Goal: Consume media (video, audio)

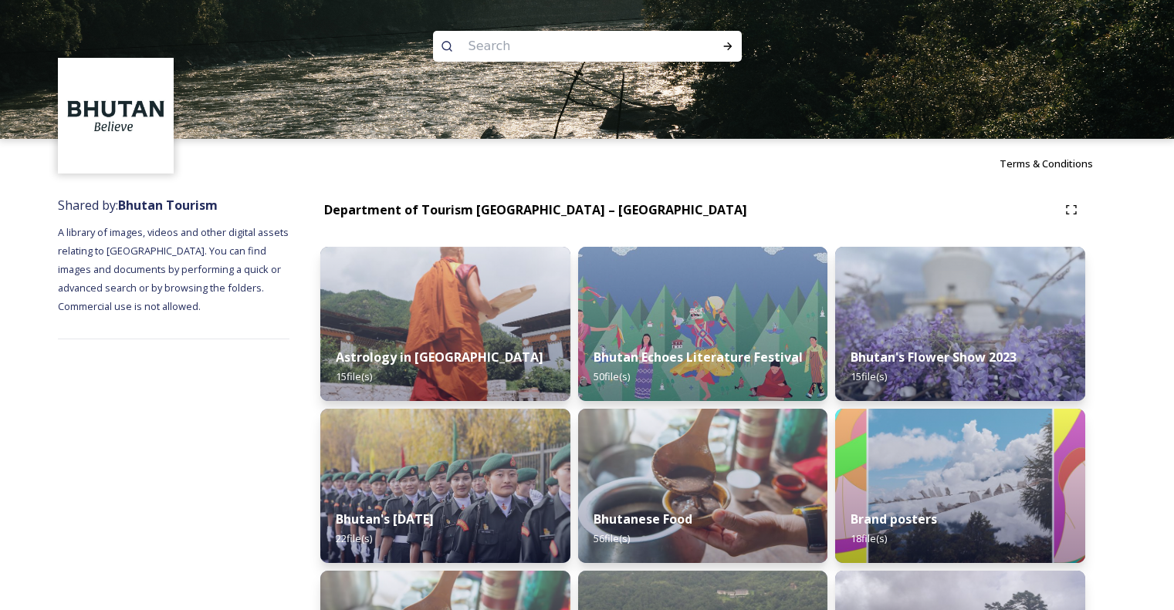
scroll to position [1312, 0]
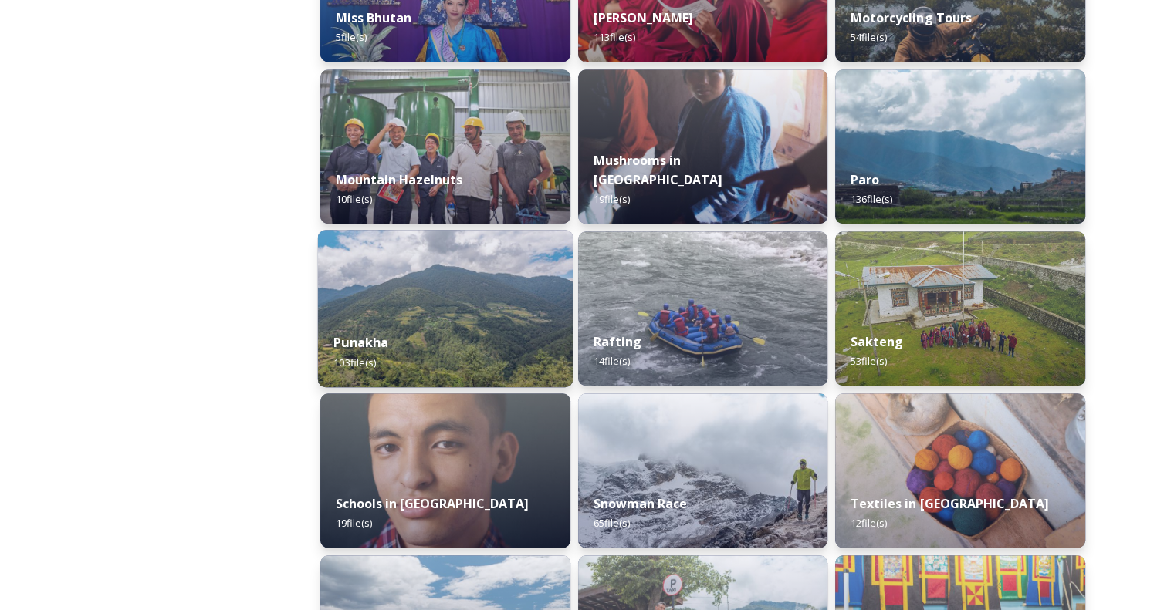
click at [440, 326] on div "Punakha 103 file(s)" at bounding box center [445, 352] width 255 height 70
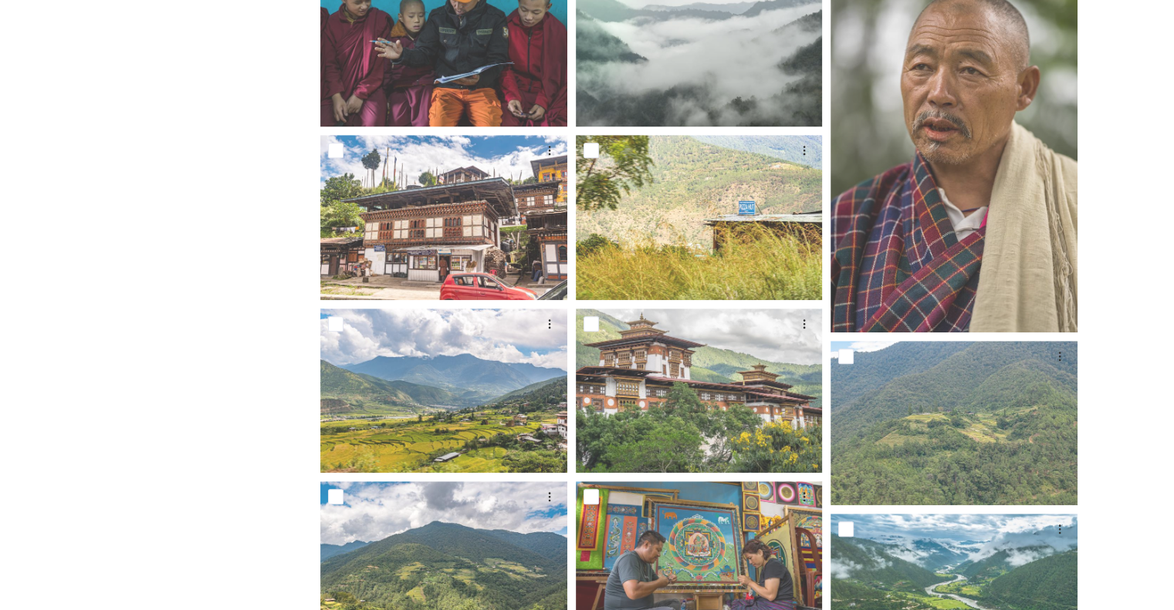
scroll to position [1234, 0]
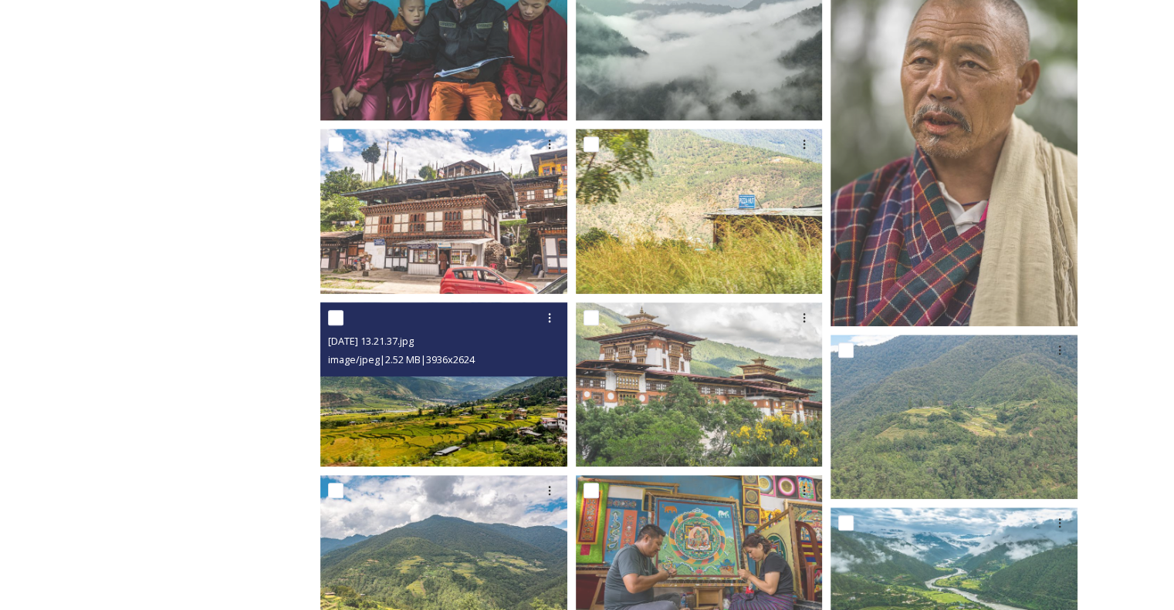
click at [448, 413] on img at bounding box center [443, 384] width 247 height 164
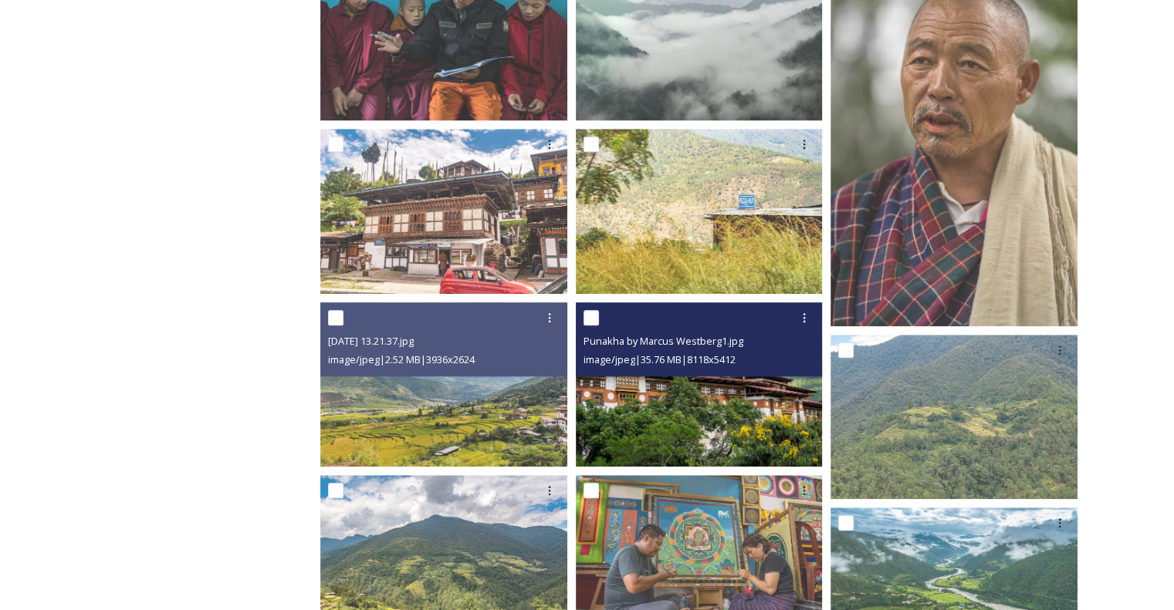
click at [700, 397] on img at bounding box center [699, 384] width 247 height 164
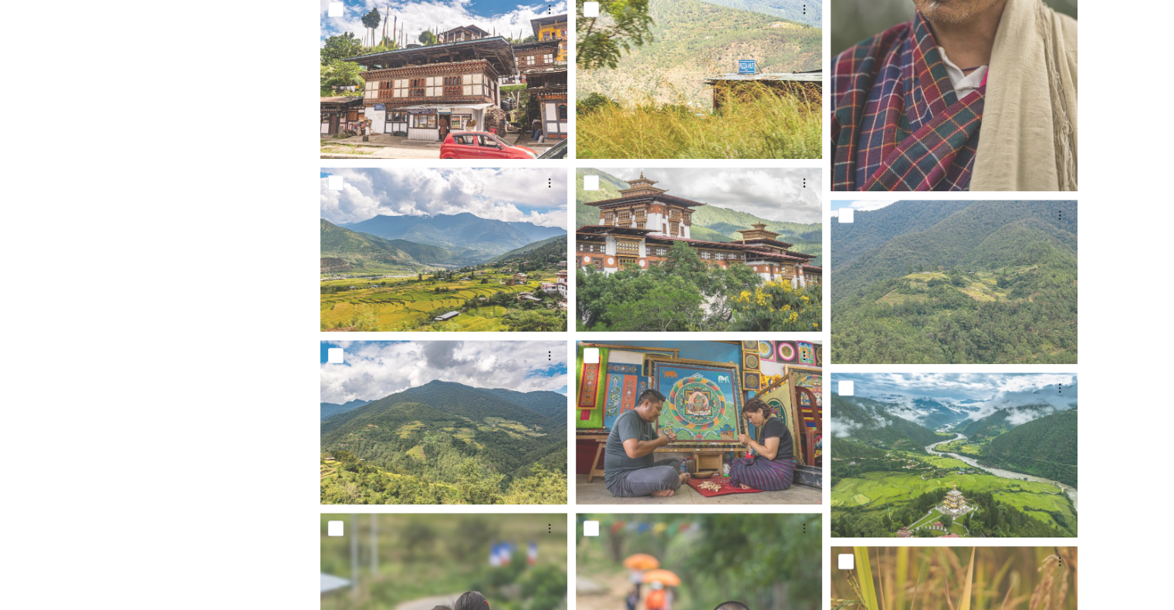
scroll to position [1389, 0]
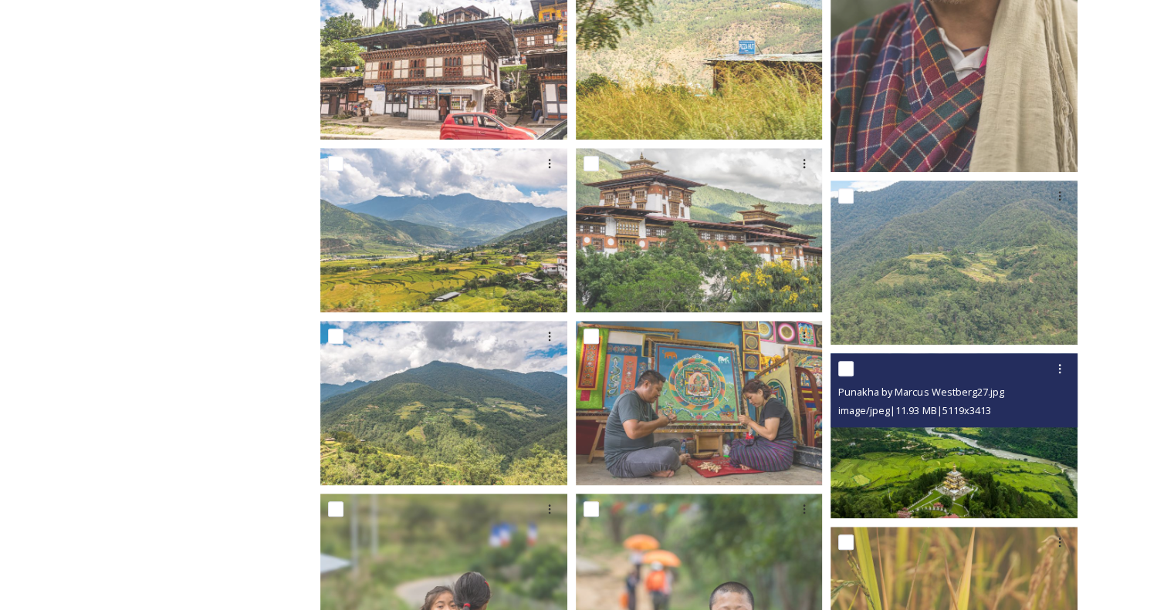
click at [945, 488] on img at bounding box center [953, 435] width 247 height 164
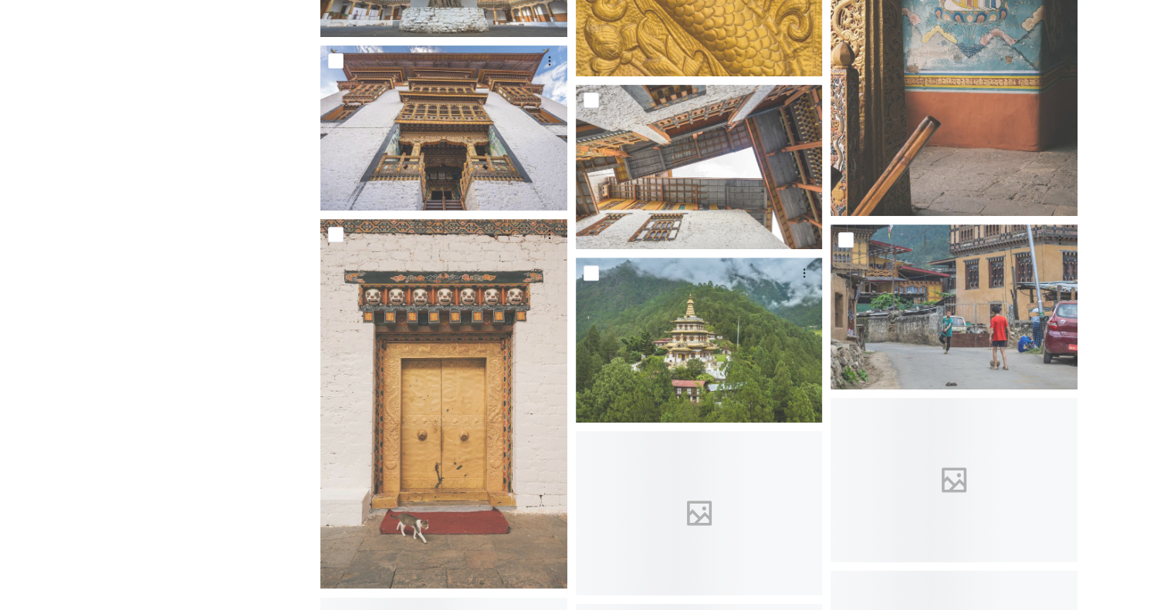
scroll to position [6481, 0]
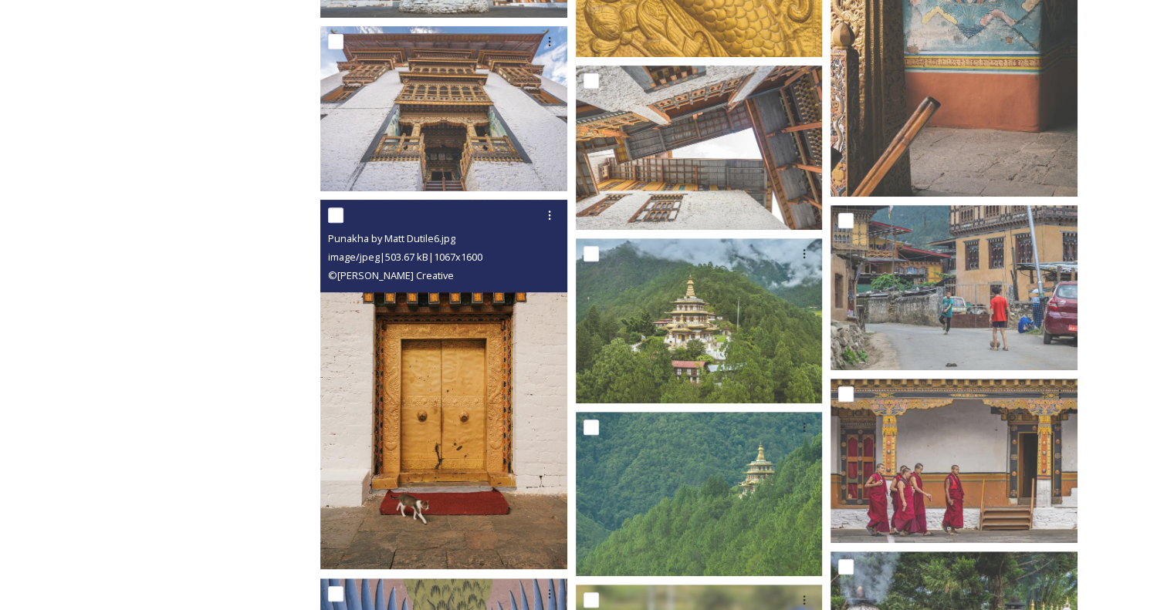
click at [380, 382] on img at bounding box center [443, 385] width 247 height 370
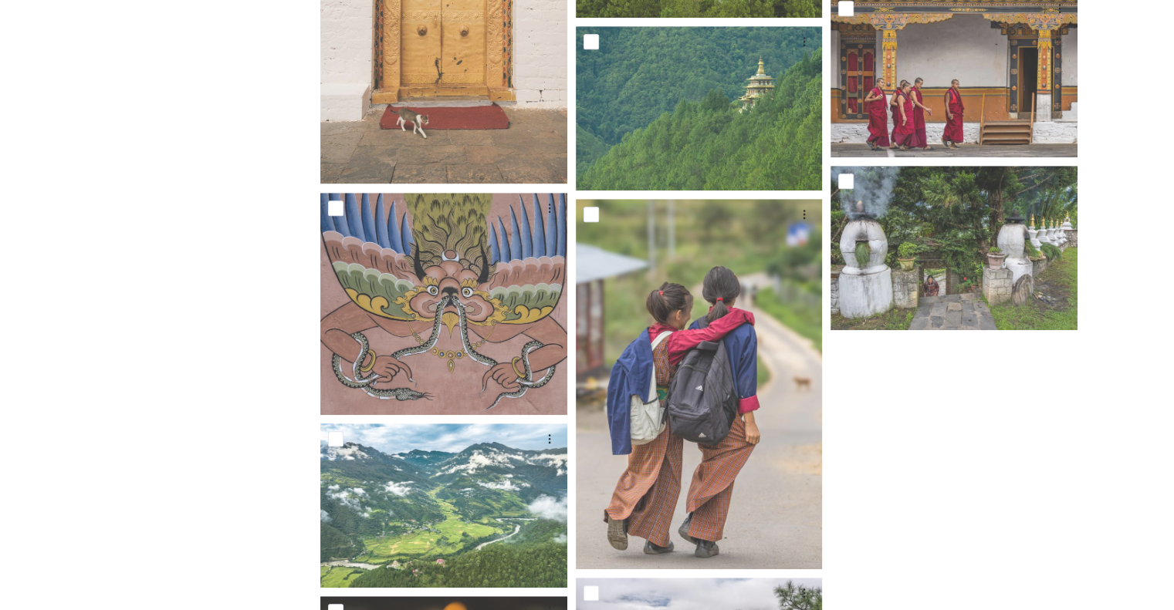
scroll to position [7051, 0]
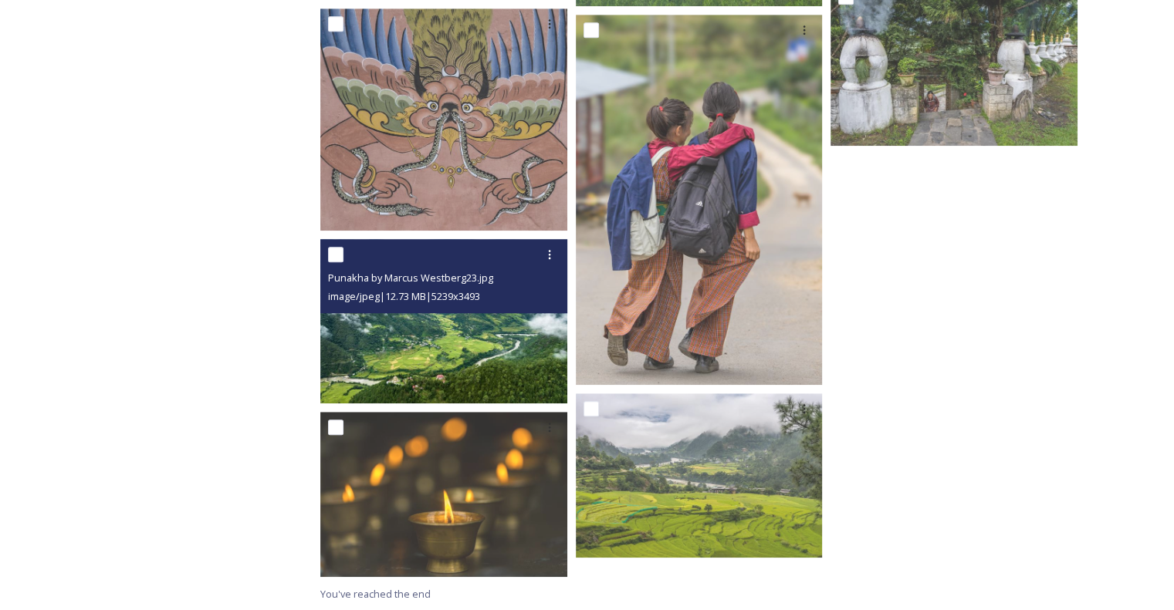
click at [397, 336] on img at bounding box center [443, 321] width 247 height 164
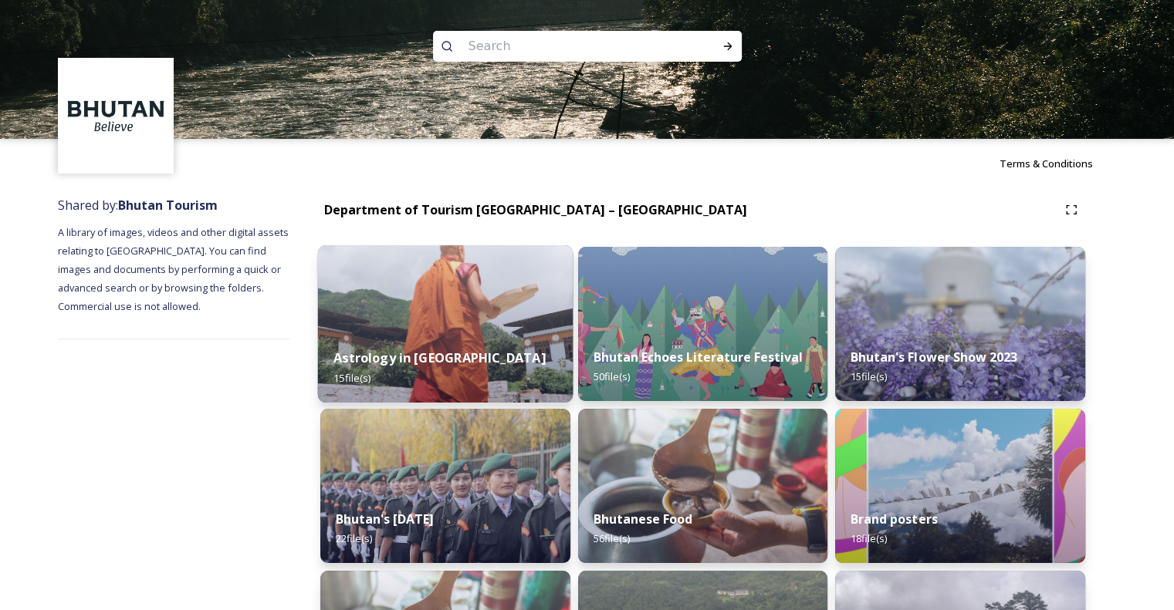
click at [429, 325] on img at bounding box center [445, 323] width 255 height 157
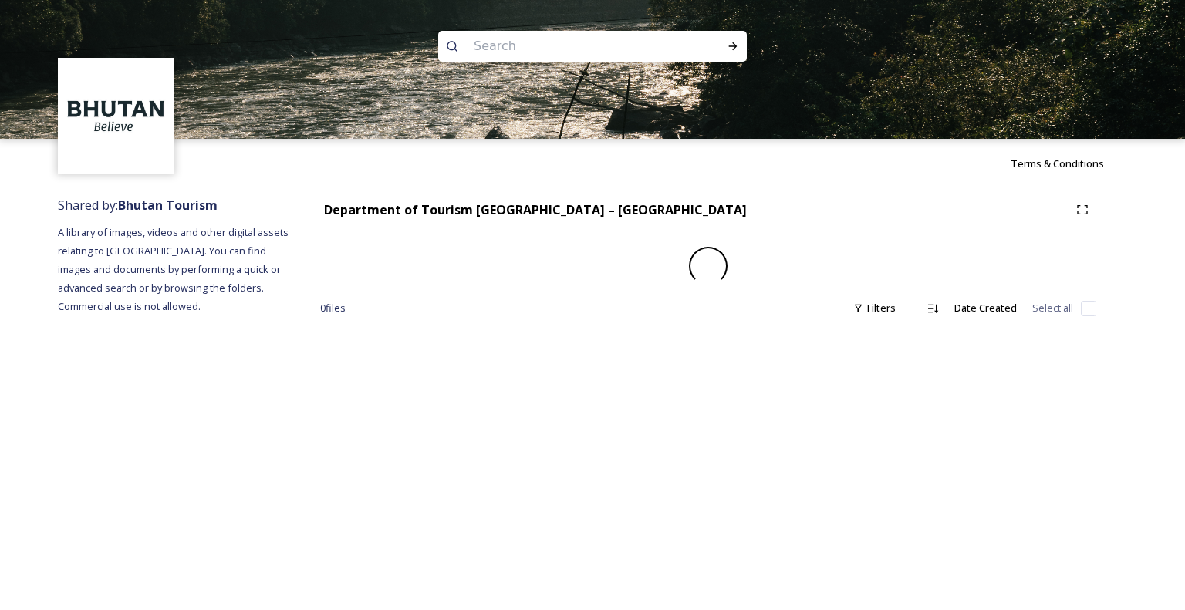
click at [429, 325] on div "Department of Tourism [GEOGRAPHIC_DATA] – Brand Centre 0 file s Filters Date Cr…" at bounding box center [708, 267] width 838 height 159
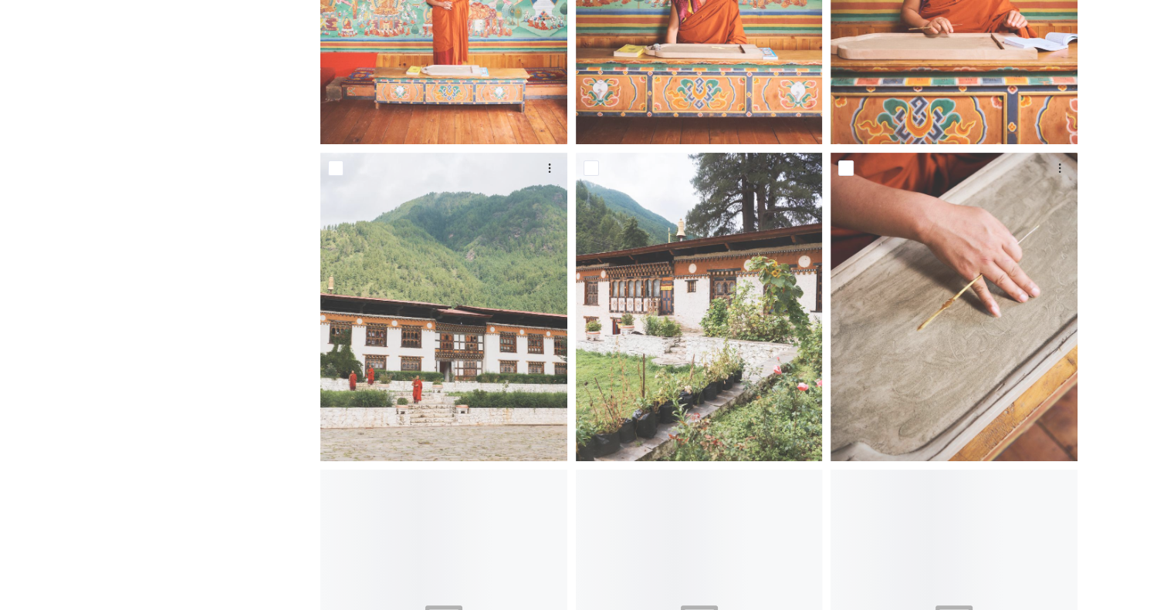
scroll to position [463, 0]
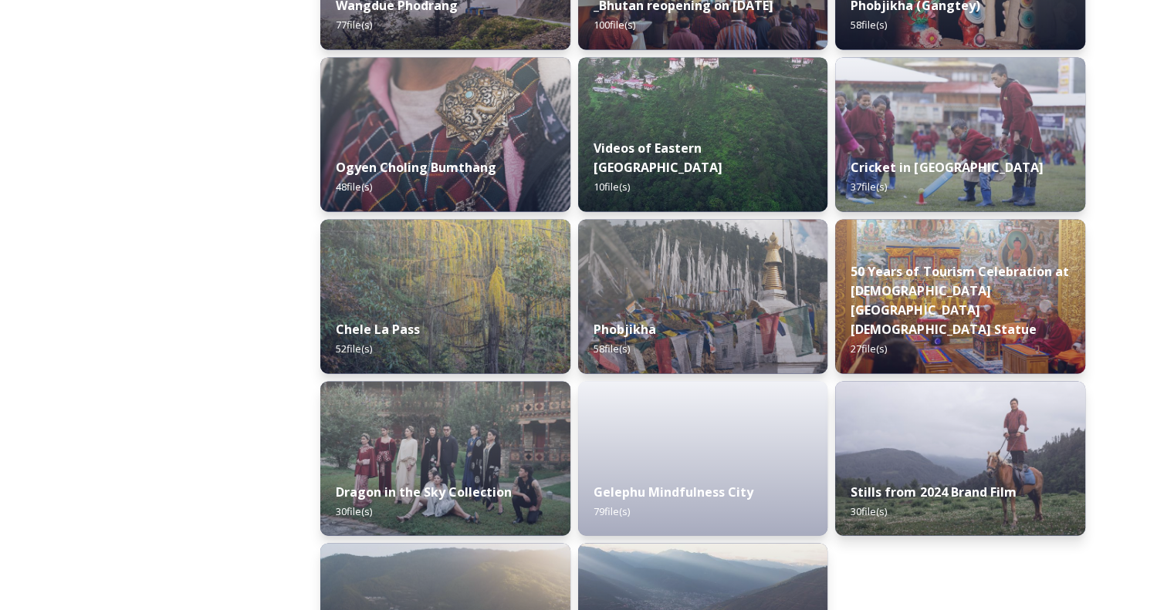
scroll to position [2561, 0]
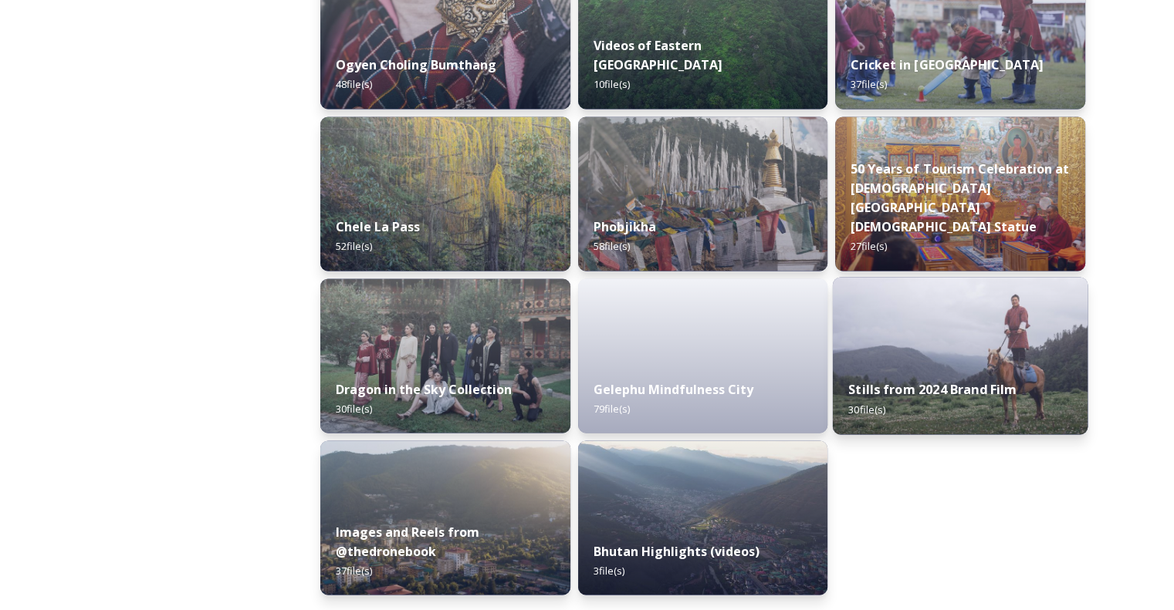
click at [929, 332] on img at bounding box center [959, 355] width 255 height 157
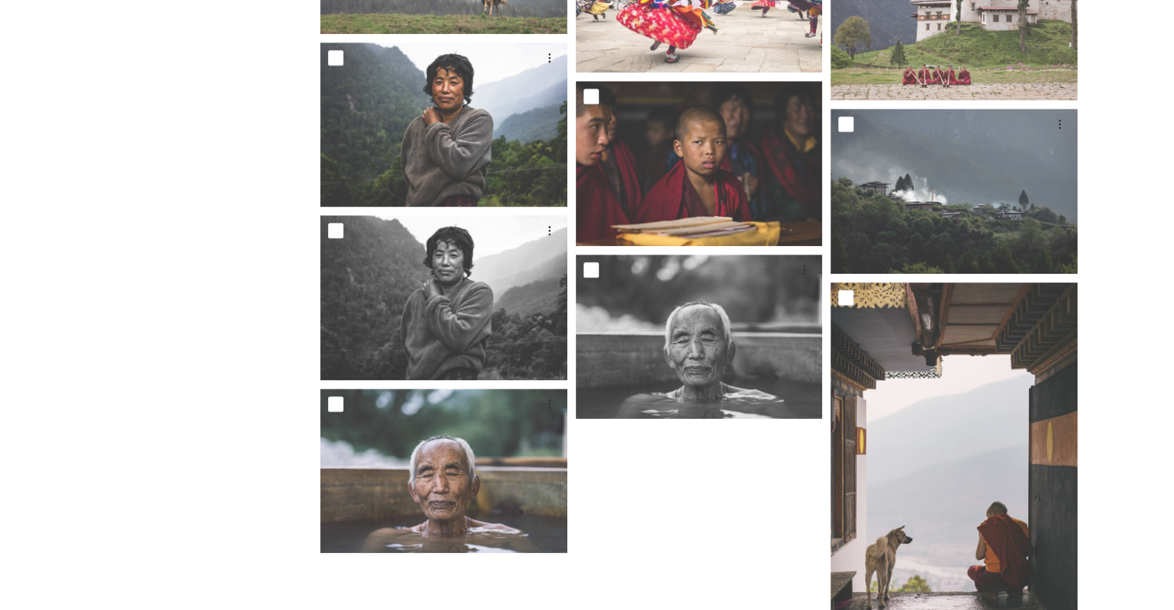
scroll to position [1673, 0]
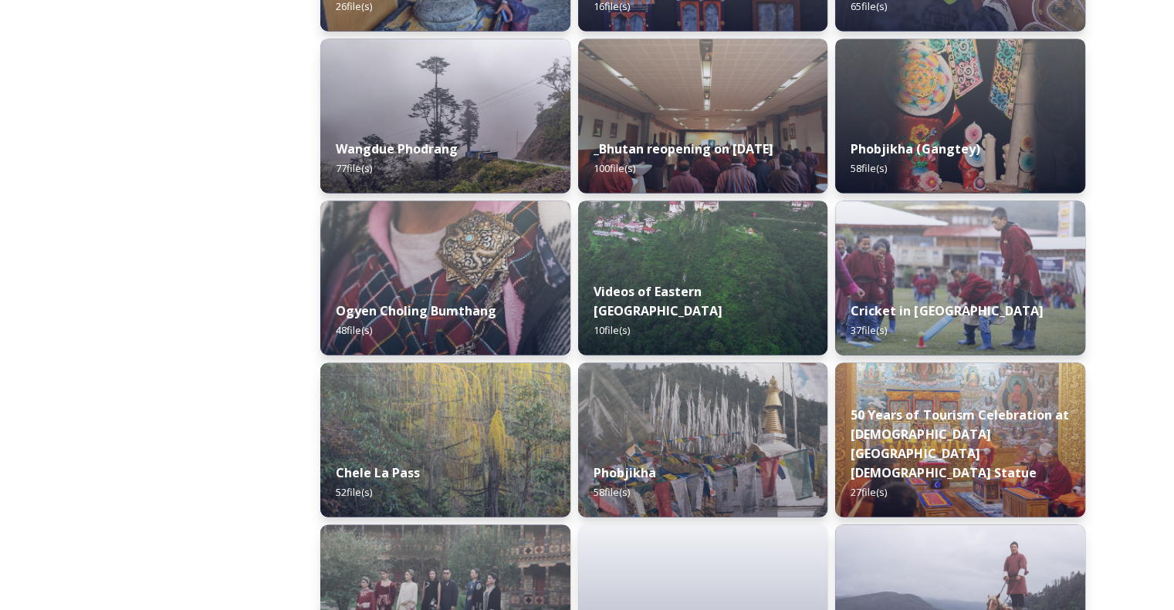
scroll to position [2561, 0]
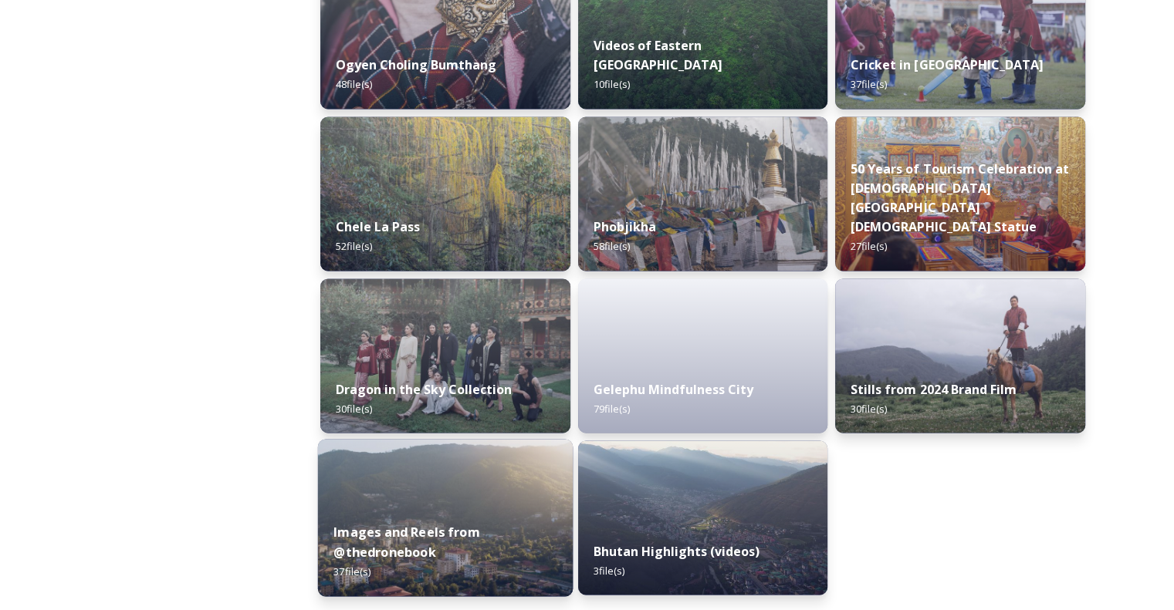
click at [479, 484] on img at bounding box center [445, 517] width 255 height 157
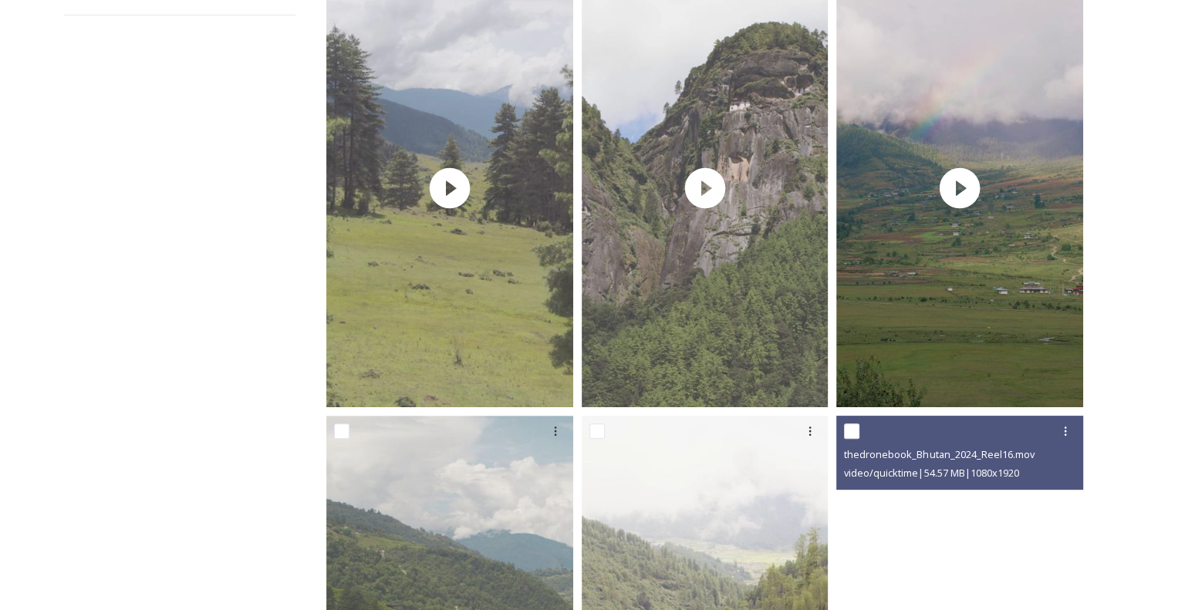
scroll to position [309, 0]
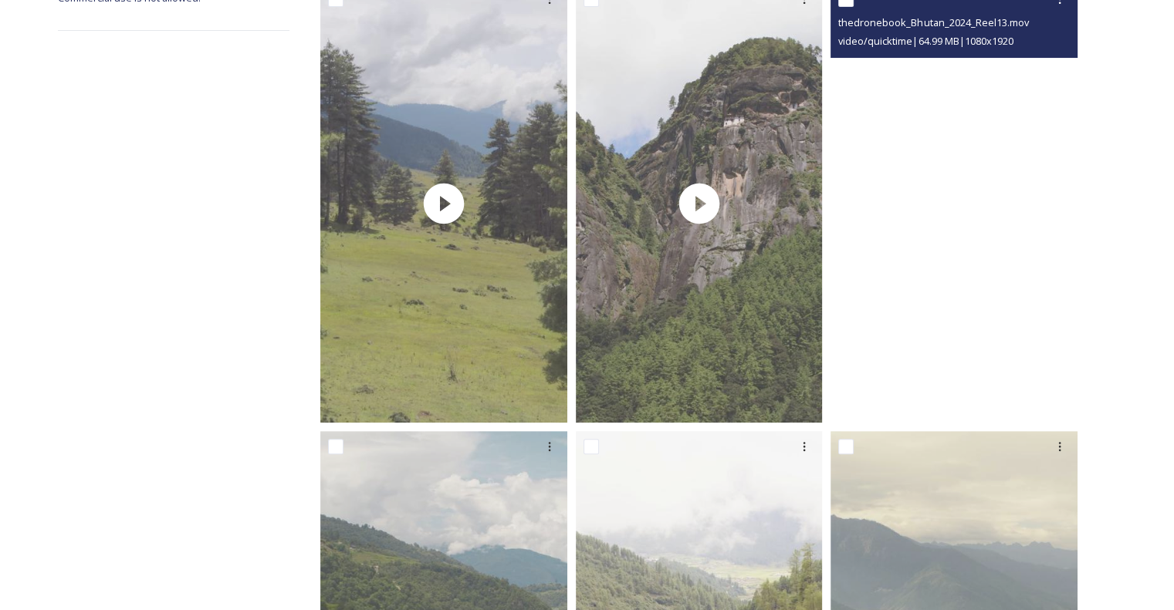
click at [963, 235] on video "thedronebook_Bhutan_2024_Reel13.mov" at bounding box center [953, 203] width 247 height 439
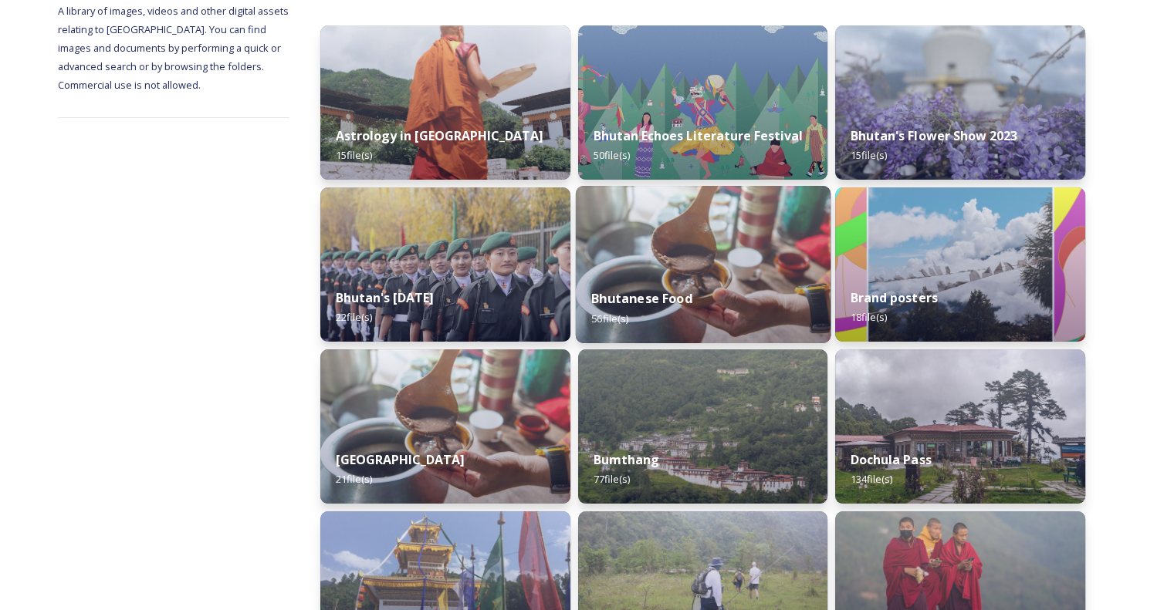
scroll to position [231, 0]
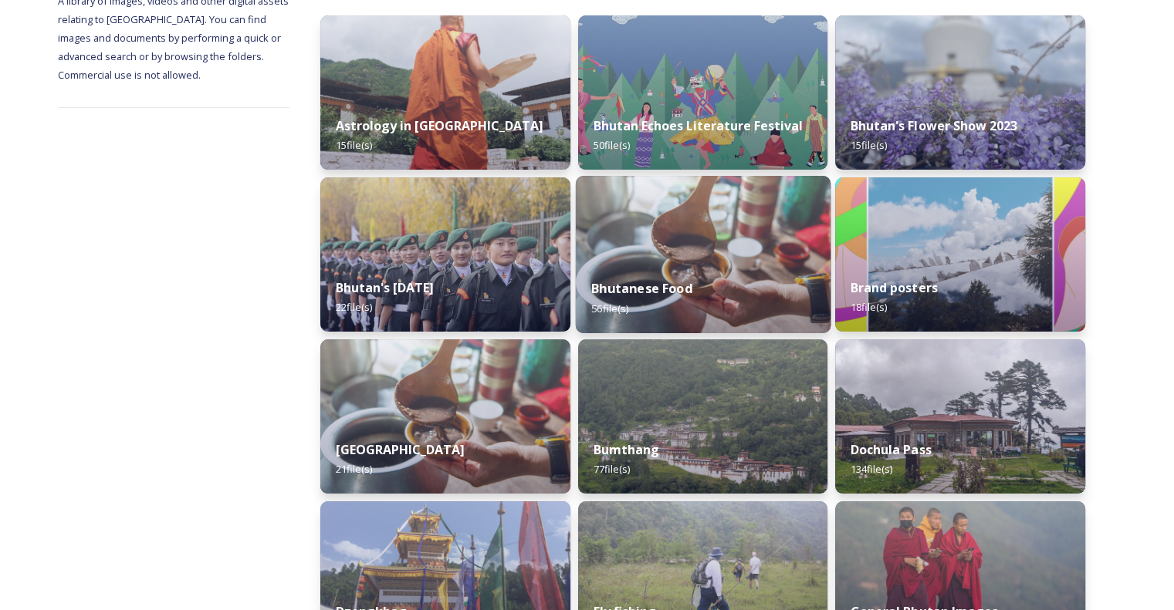
click at [735, 239] on img at bounding box center [702, 254] width 255 height 157
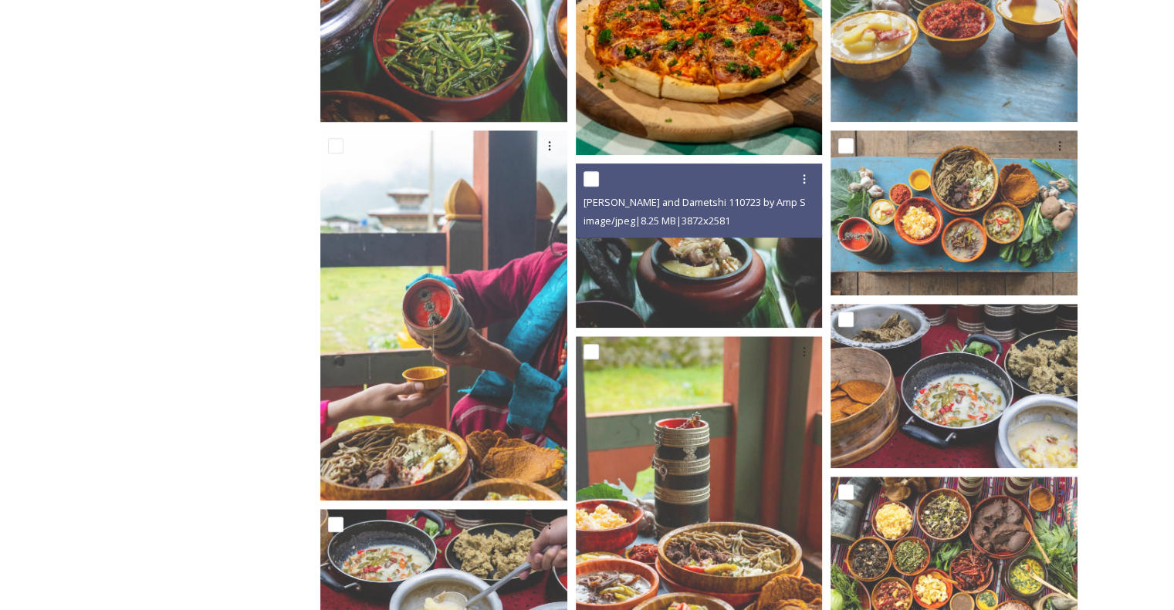
scroll to position [1234, 0]
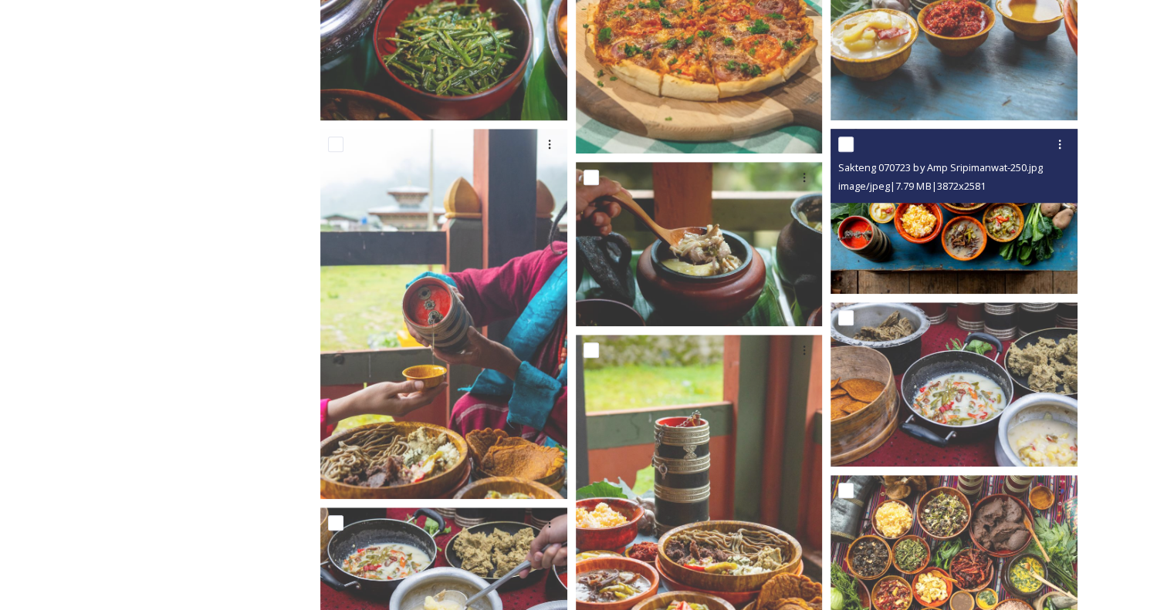
click at [960, 244] on img at bounding box center [953, 211] width 247 height 164
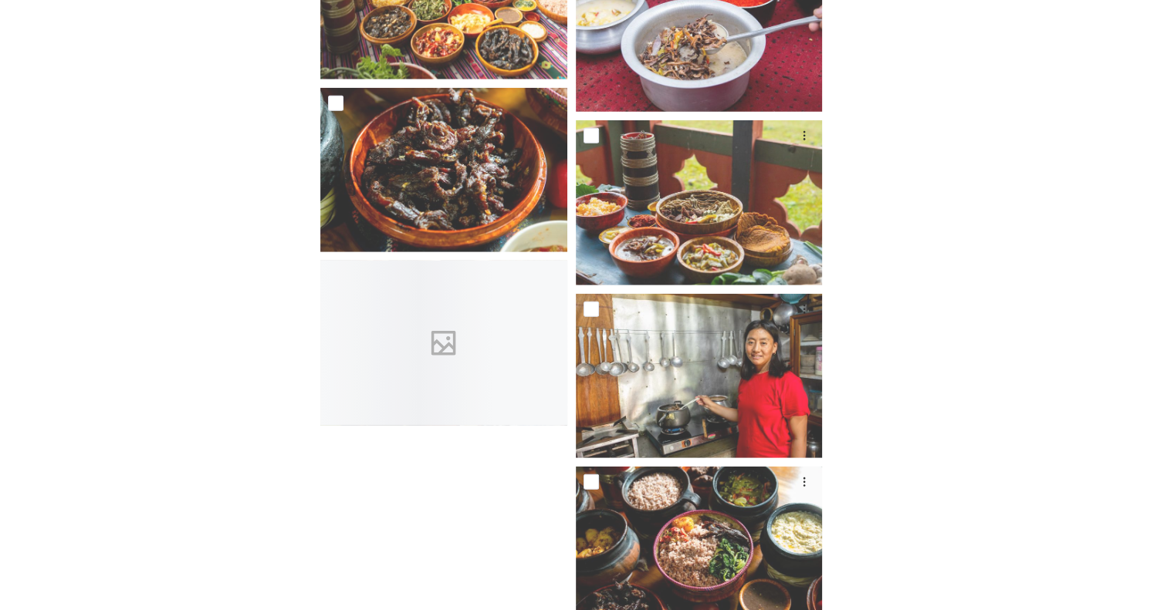
scroll to position [4230, 0]
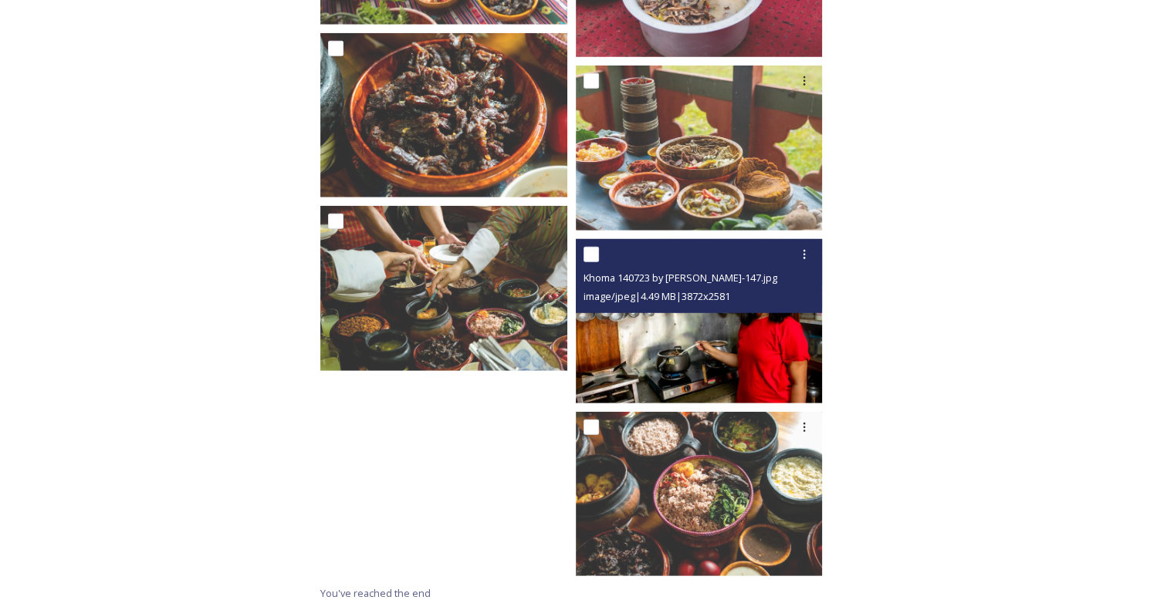
click at [703, 318] on img at bounding box center [699, 321] width 247 height 164
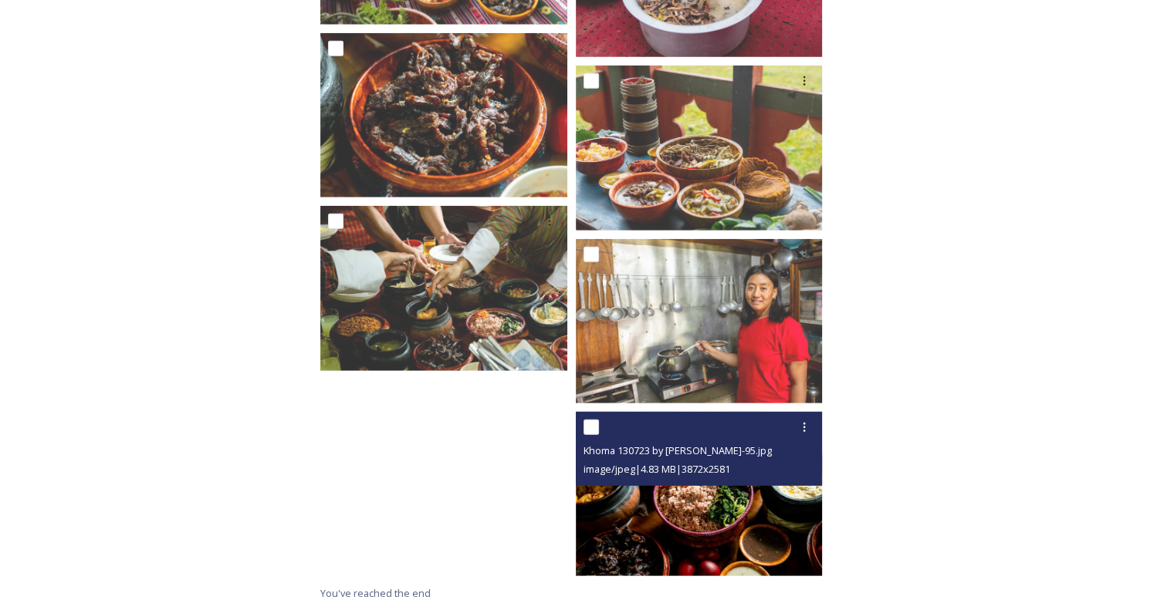
click at [707, 507] on img at bounding box center [699, 494] width 247 height 164
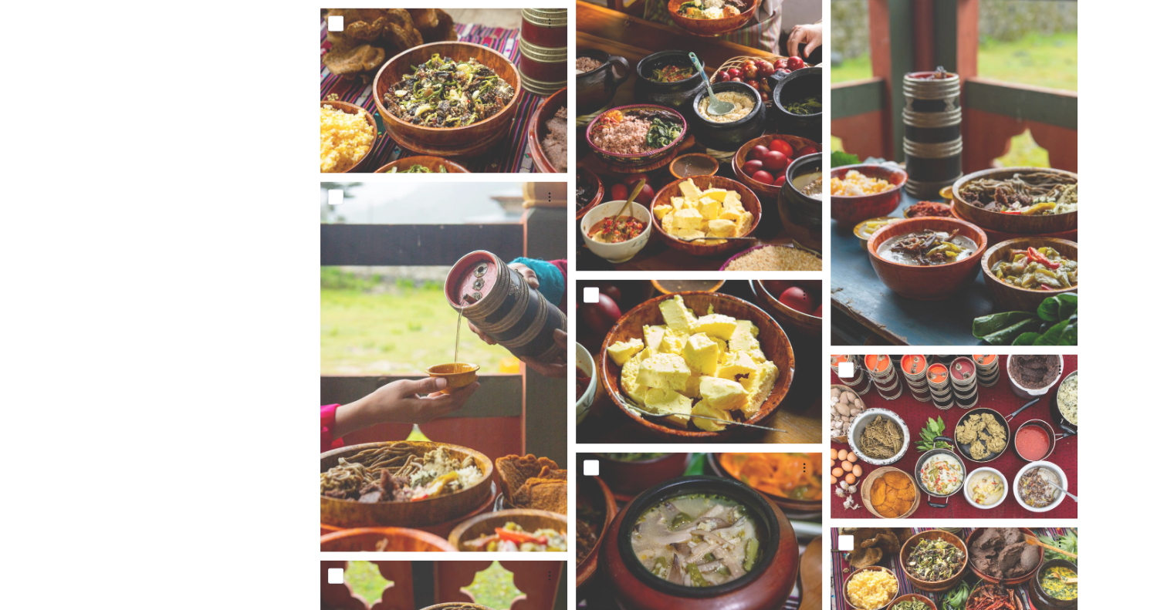
scroll to position [3150, 0]
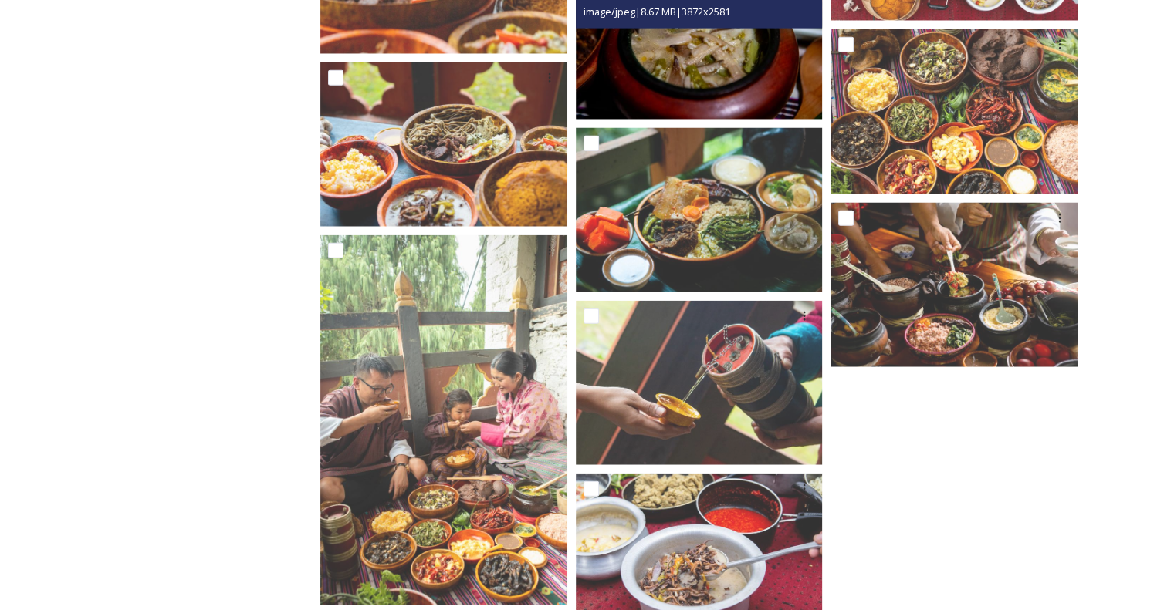
scroll to position [3845, 0]
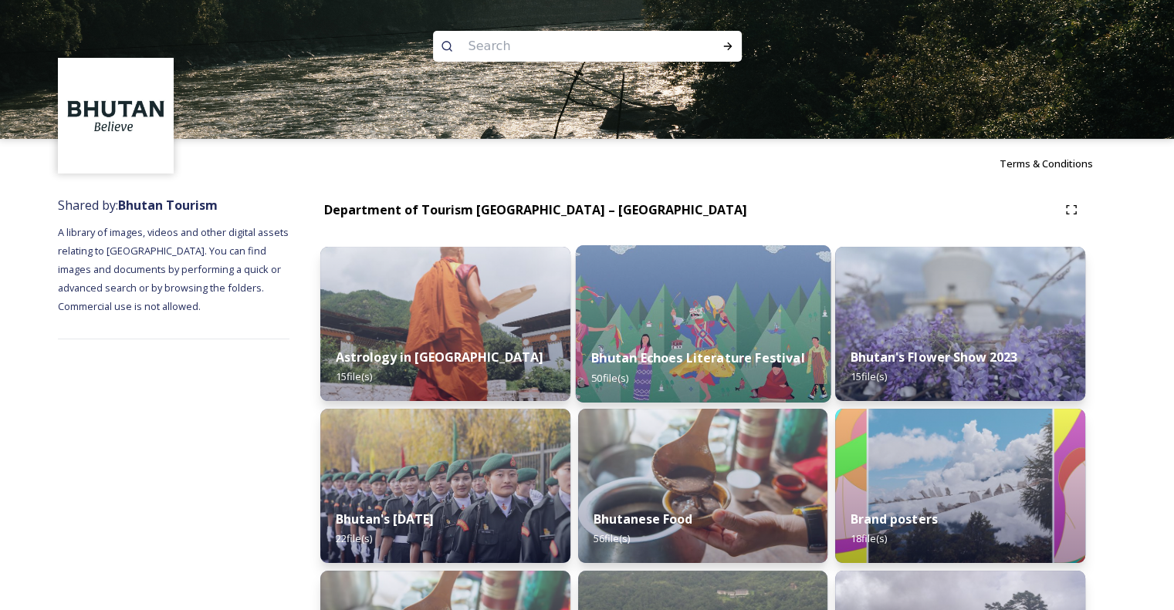
click at [708, 323] on img at bounding box center [702, 323] width 255 height 157
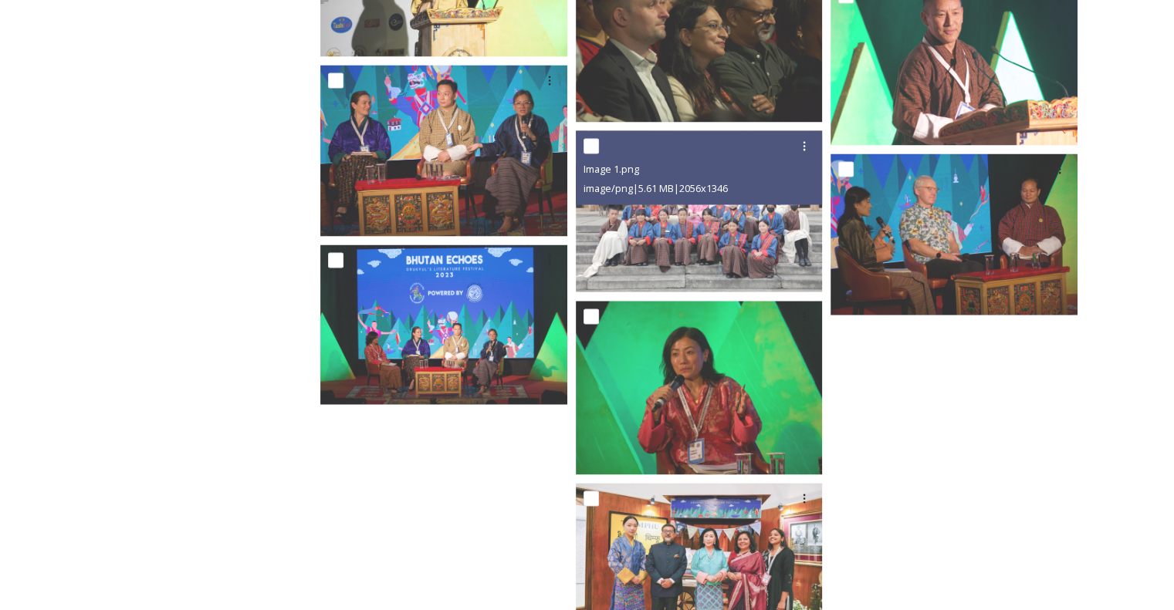
scroll to position [2792, 0]
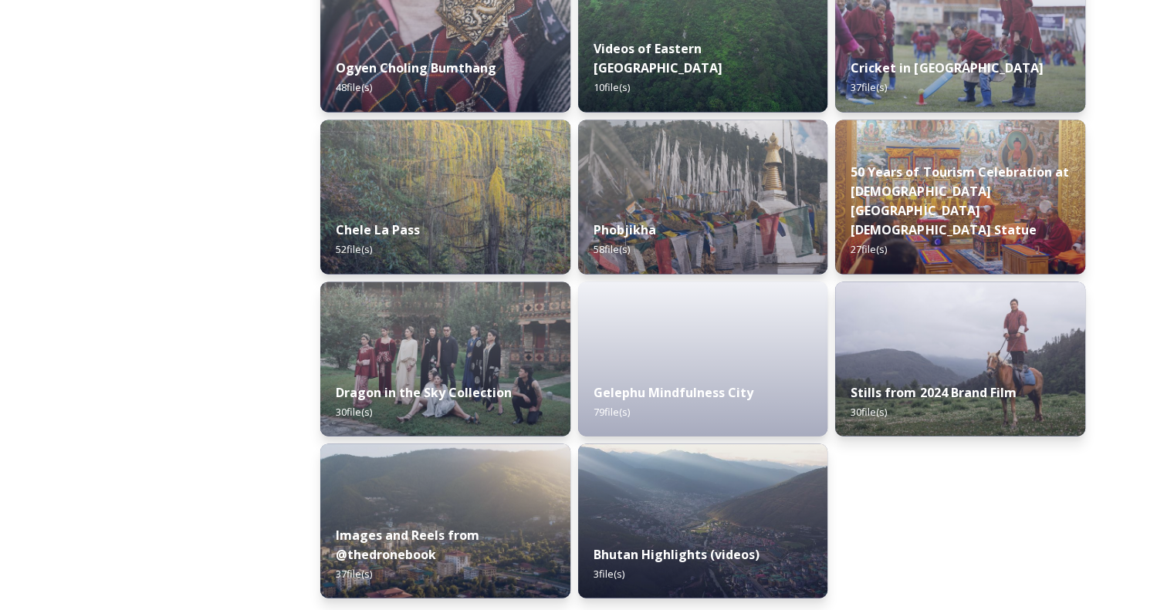
scroll to position [2561, 0]
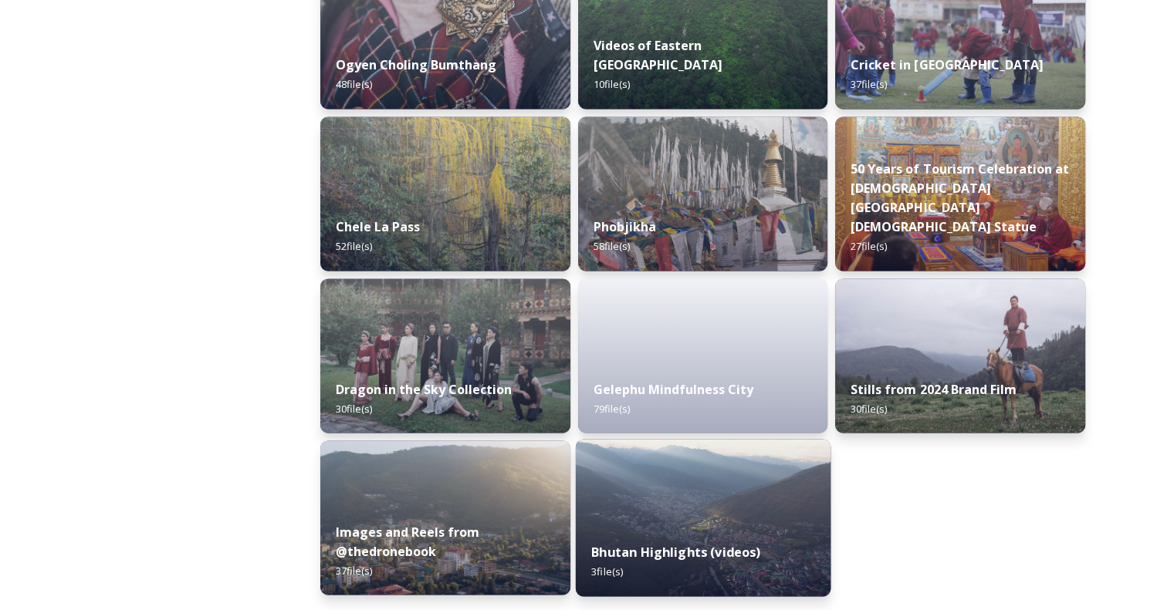
click at [667, 521] on img at bounding box center [702, 517] width 255 height 157
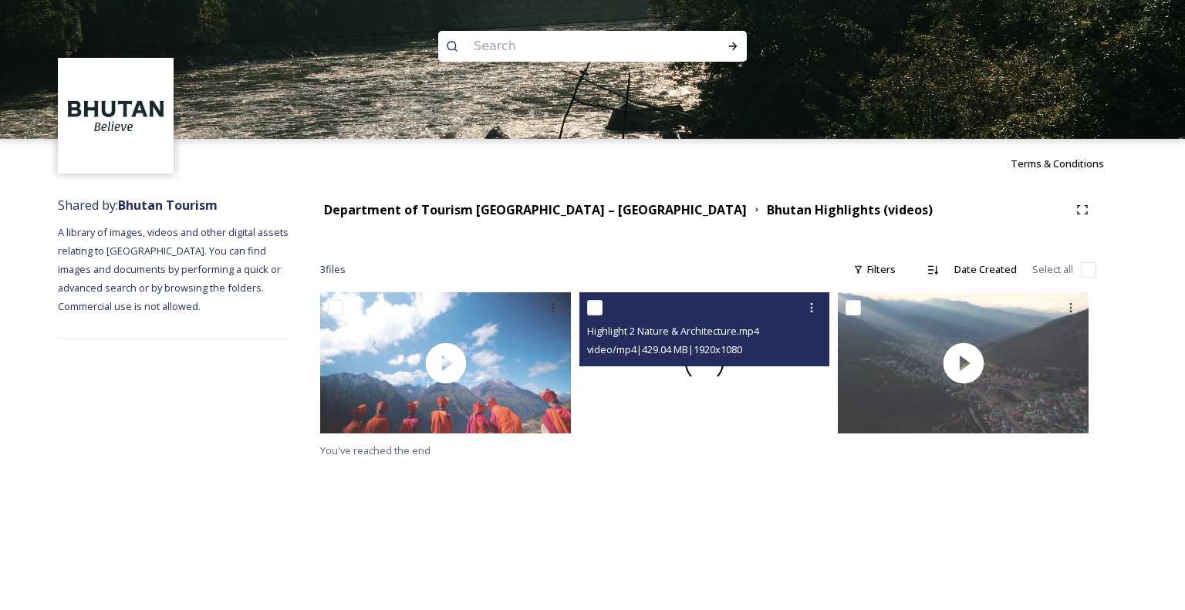
click at [697, 370] on span at bounding box center [704, 363] width 41 height 41
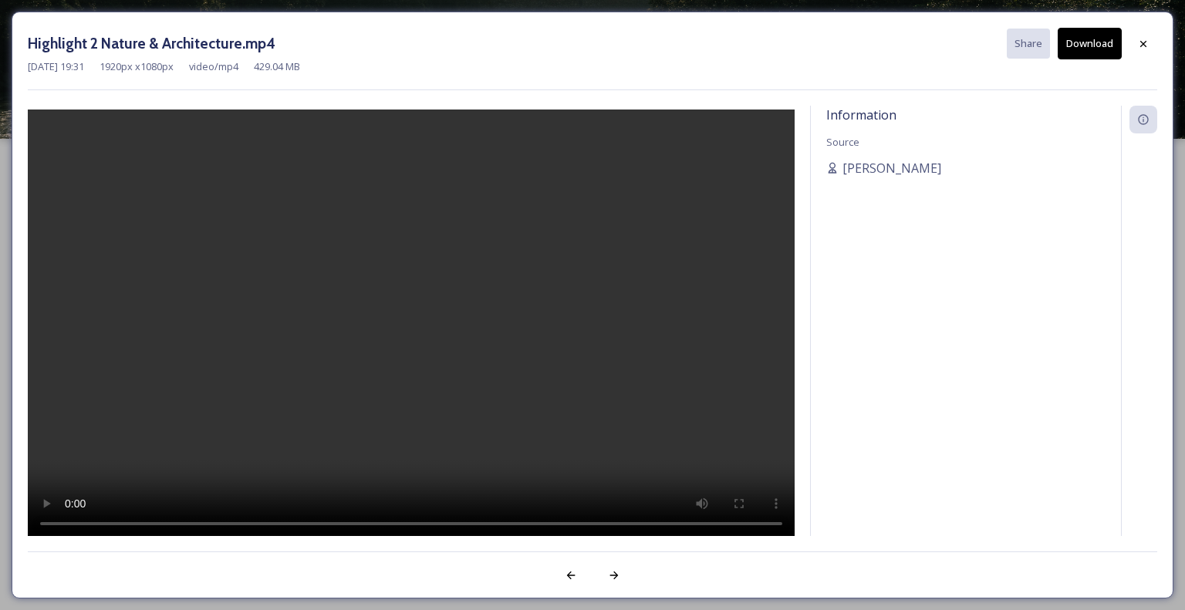
click at [426, 61] on div "[DATE] 19:31 1920 px x 1080 px video/mp4 429.04 MB" at bounding box center [593, 66] width 1130 height 15
click at [1134, 39] on div at bounding box center [1144, 44] width 28 height 28
